Goal: Information Seeking & Learning: Understand process/instructions

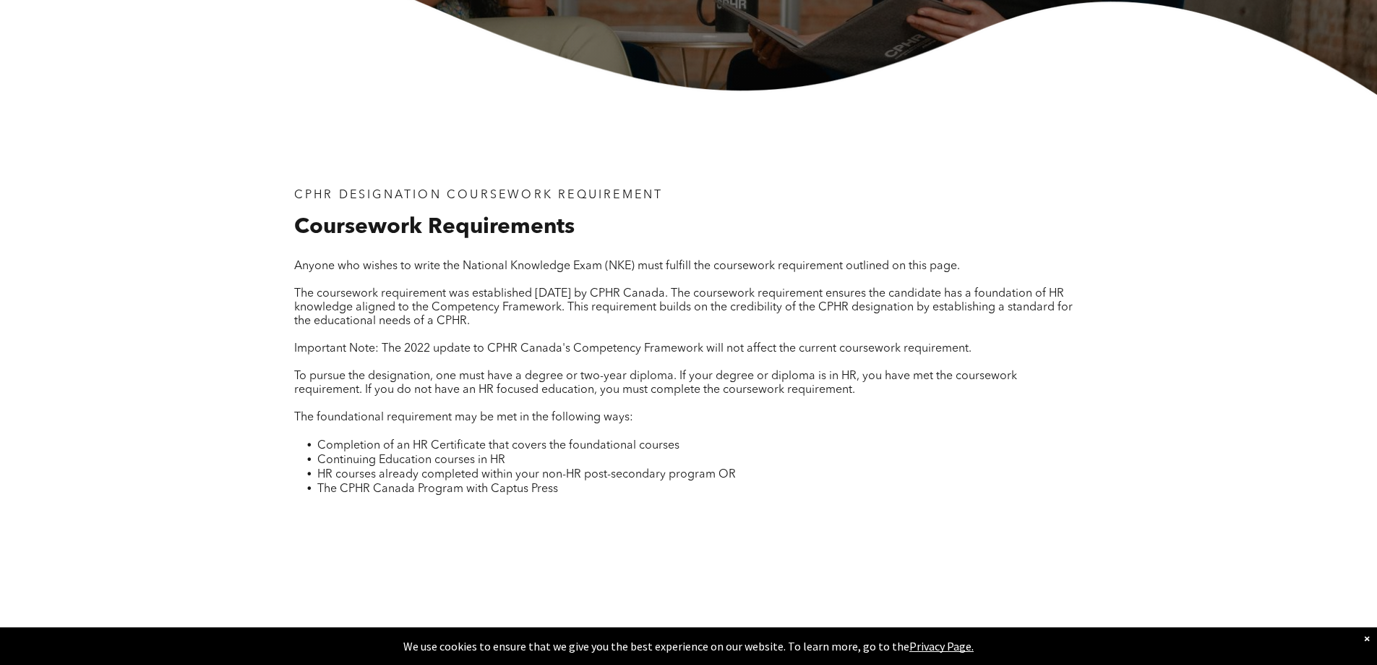
scroll to position [434, 0]
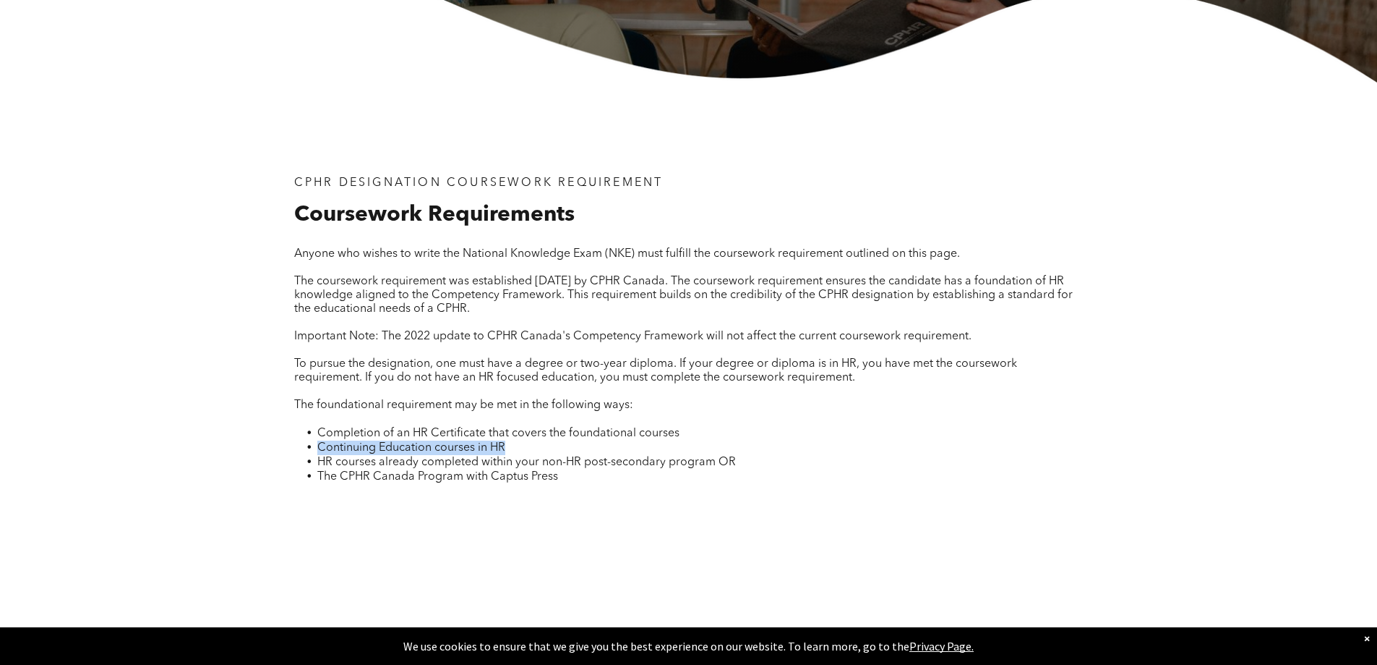
drag, startPoint x: 348, startPoint y: 446, endPoint x: 507, endPoint y: 446, distance: 159.1
click at [507, 446] on li "Continuing Education courses in HR" at bounding box center [700, 447] width 766 height 14
drag, startPoint x: 320, startPoint y: 456, endPoint x: 730, endPoint y: 466, distance: 410.1
click at [730, 466] on span "HR courses already completed within your non-HR post-secondary program OR" at bounding box center [526, 462] width 419 height 12
click at [698, 484] on p at bounding box center [689, 492] width 790 height 17
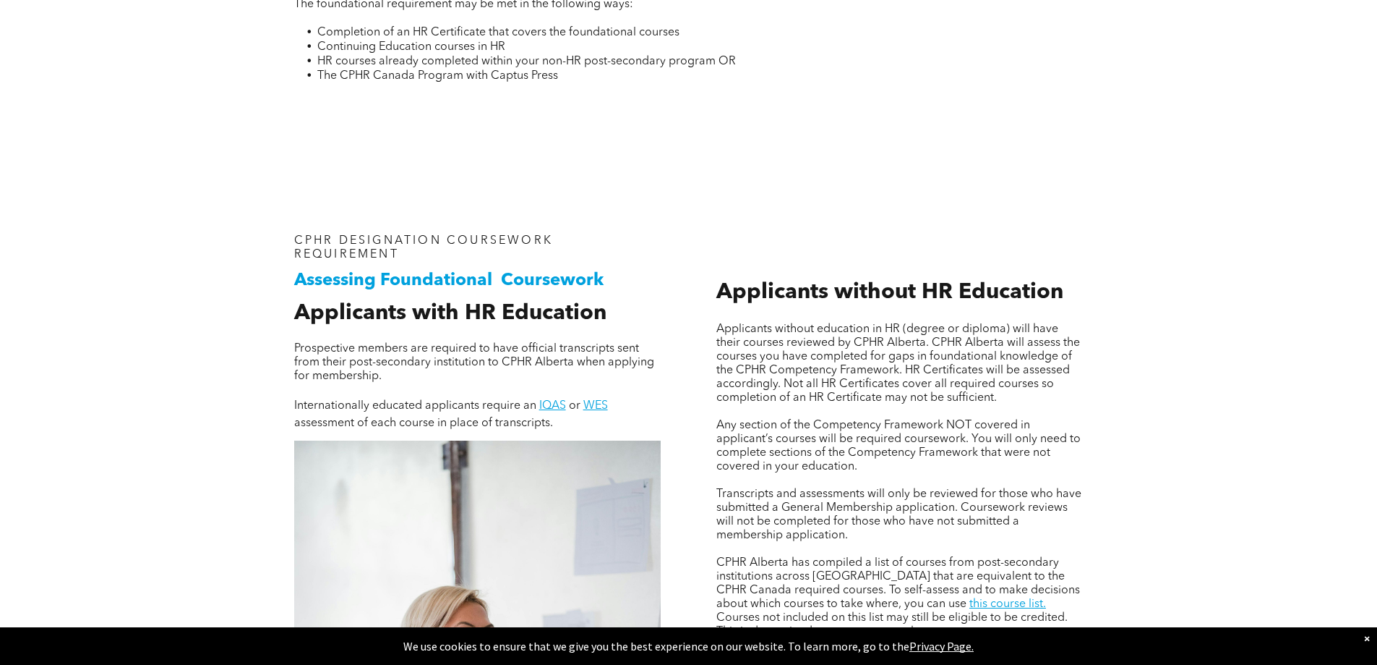
scroll to position [868, 0]
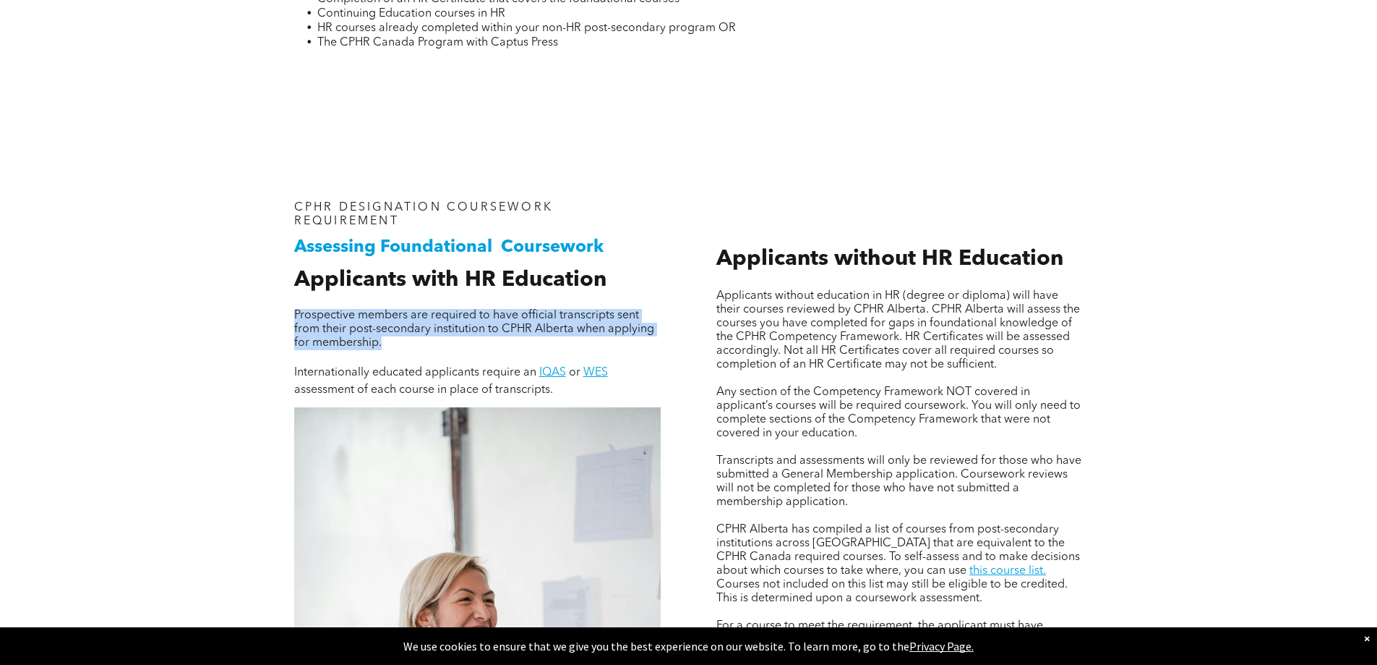
drag, startPoint x: 301, startPoint y: 312, endPoint x: 664, endPoint y: 336, distance: 363.8
click at [664, 336] on div "Assessing Foundational Coursework CPHR DESIGNATION COURSEWORK REQUIREMENT Appli…" at bounding box center [478, 595] width 390 height 812
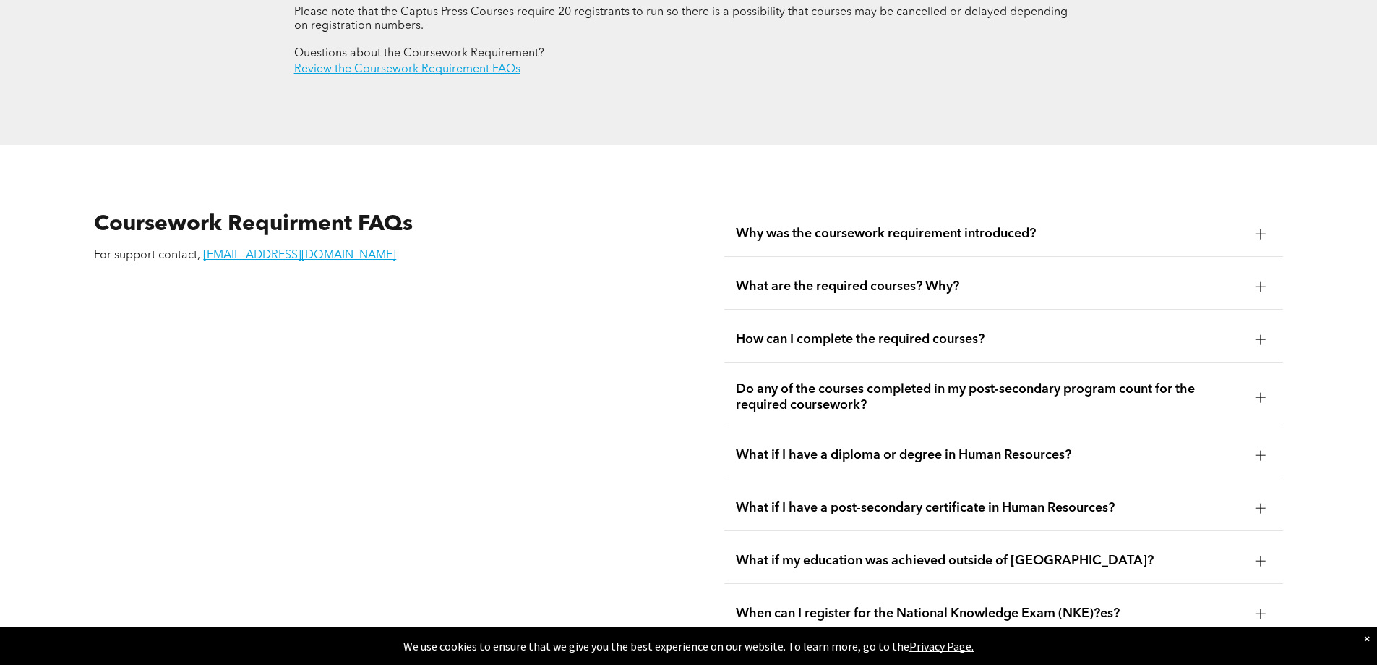
scroll to position [2565, 0]
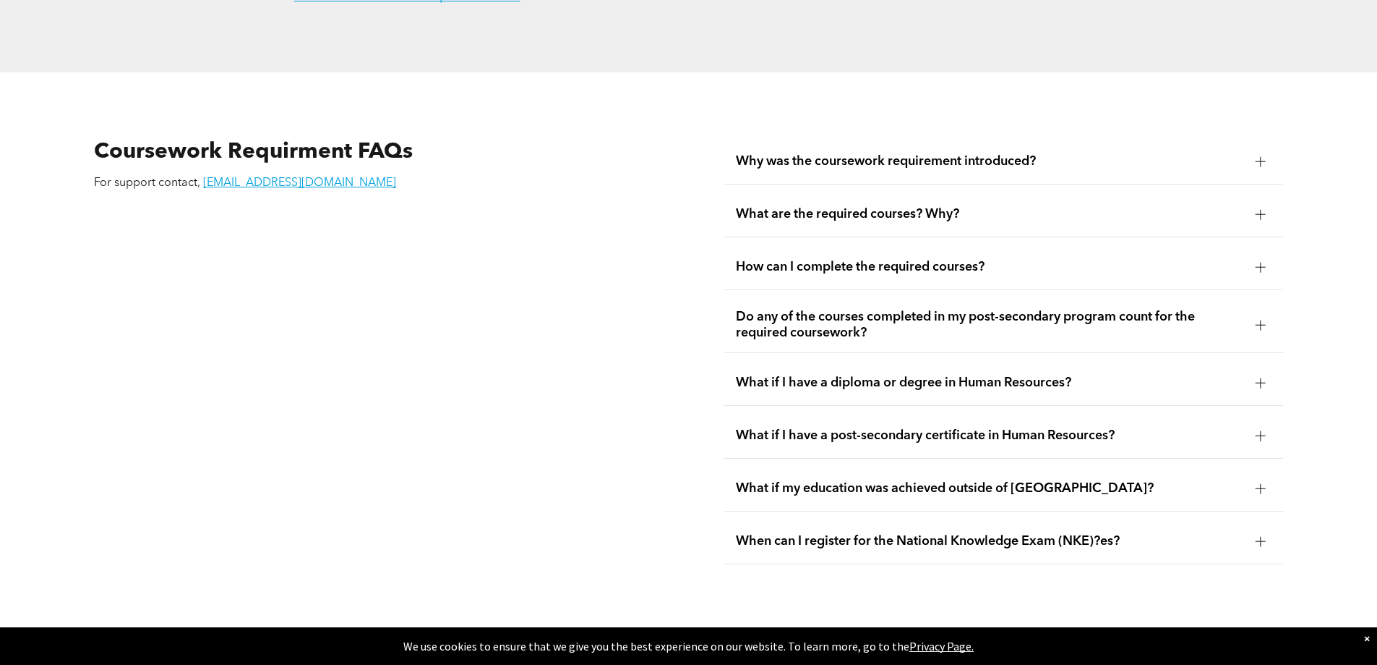
click at [813, 371] on div "What if I have a diploma or degree in Human Resources?" at bounding box center [1004, 383] width 559 height 46
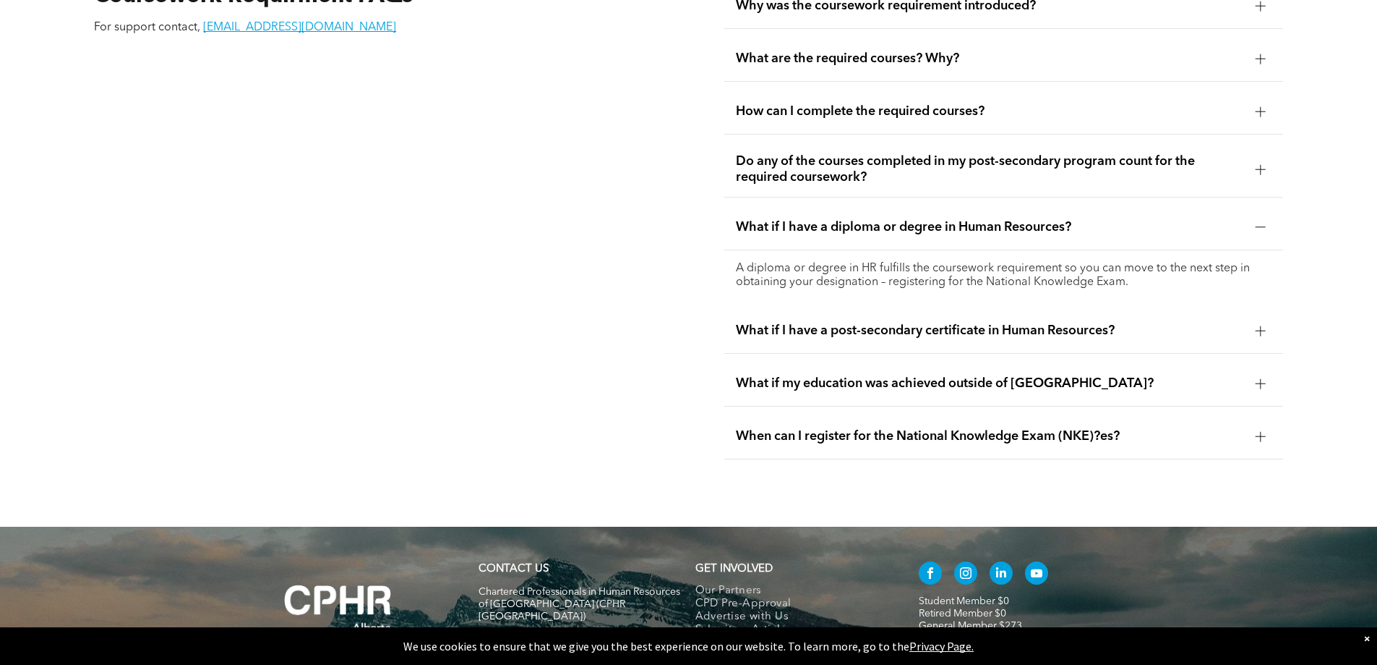
drag, startPoint x: 681, startPoint y: 359, endPoint x: 694, endPoint y: 384, distance: 28.5
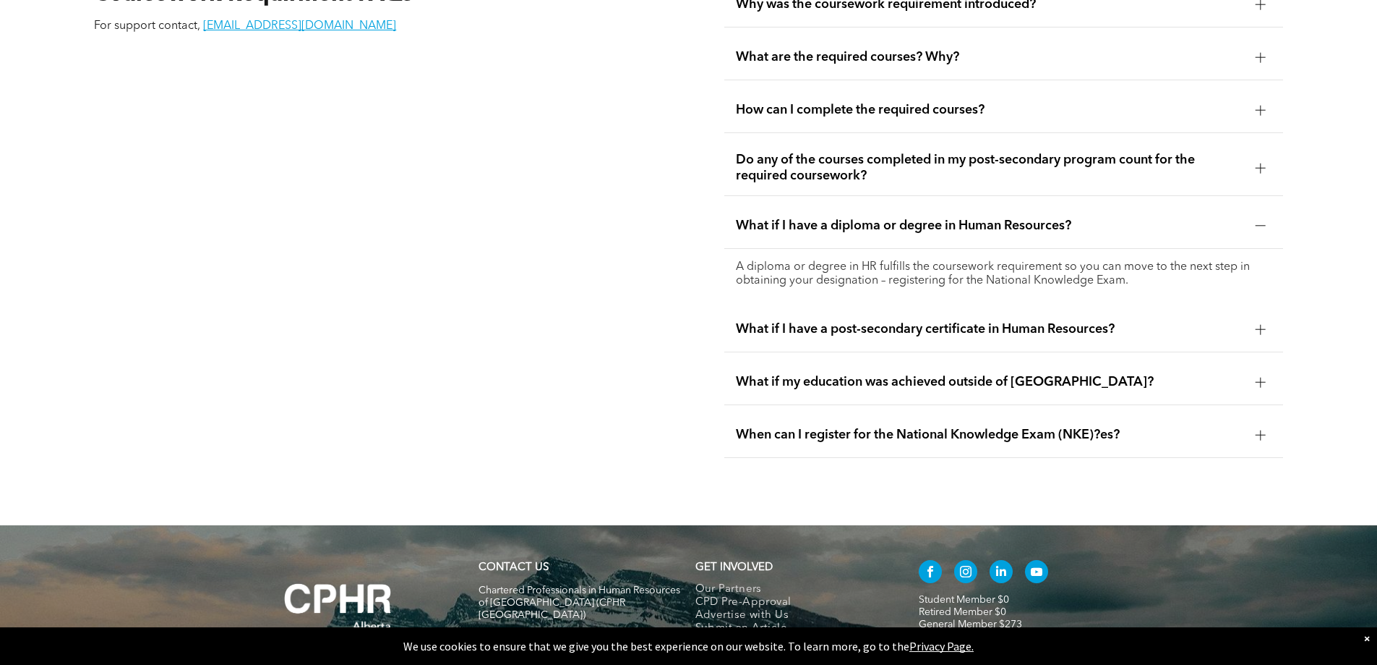
click at [740, 427] on span "When can I register for the National Knowledge Exam (NKE)?es?" at bounding box center [990, 435] width 508 height 16
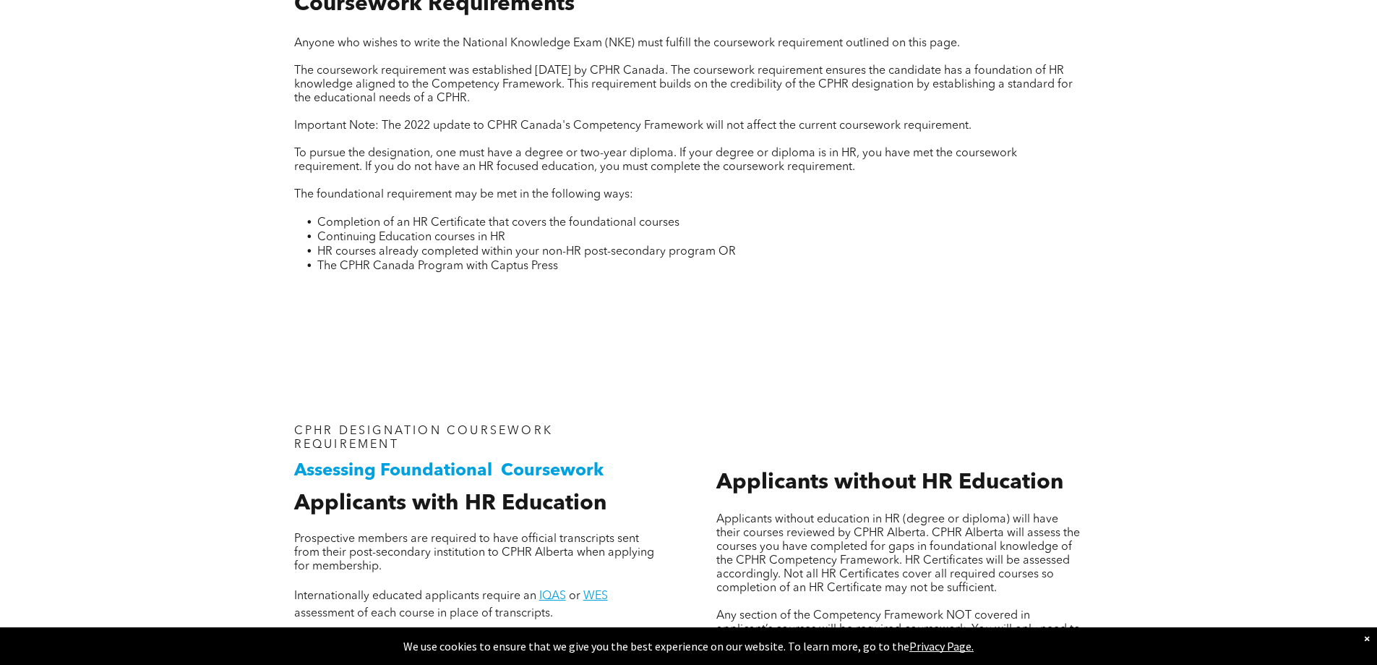
scroll to position [0, 0]
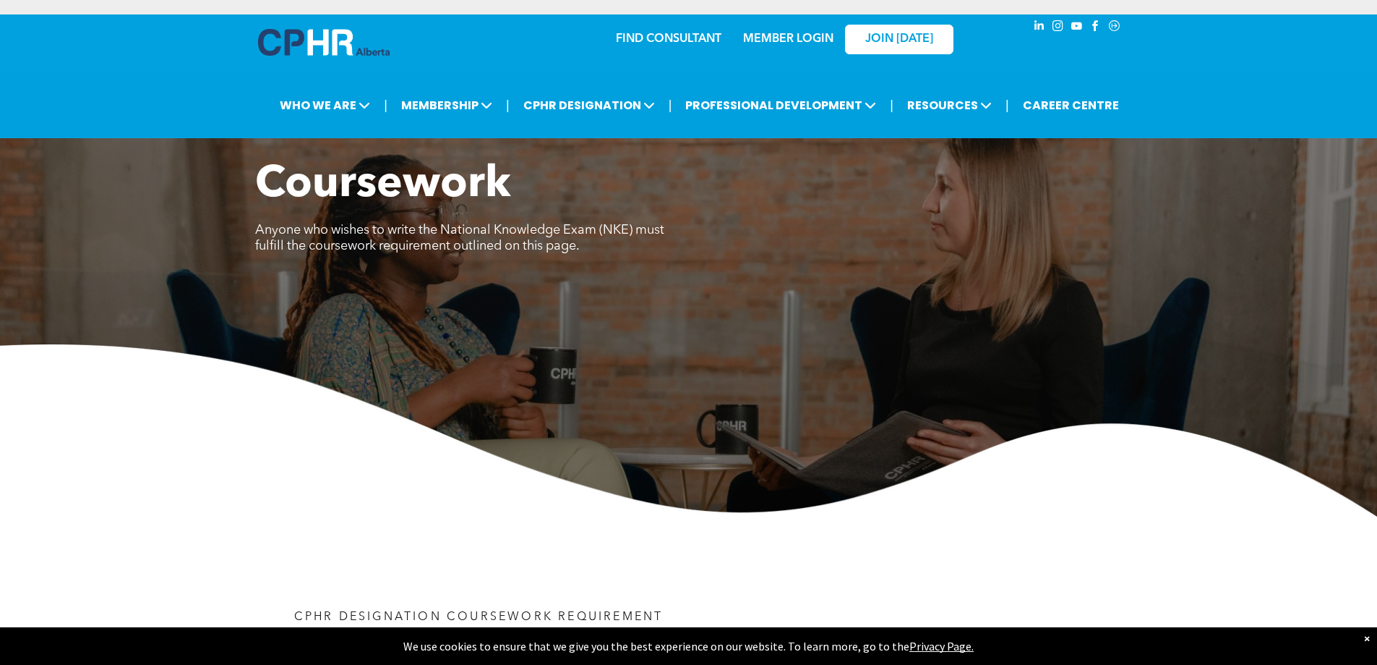
drag, startPoint x: 568, startPoint y: 353, endPoint x: 594, endPoint y: 163, distance: 191.9
click at [862, 42] on link "JOIN [DATE]" at bounding box center [899, 40] width 108 height 30
